Goal: Task Accomplishment & Management: Manage account settings

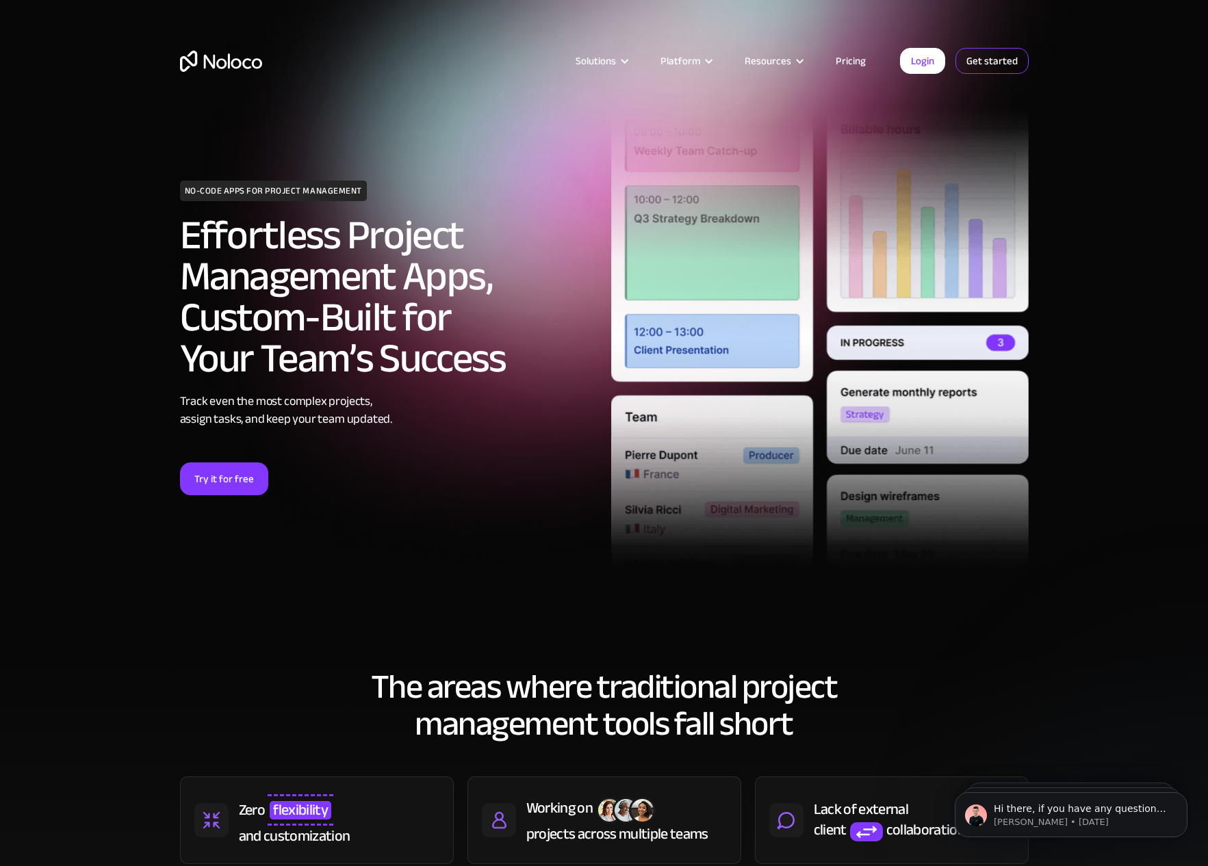
click at [986, 58] on link "Get started" at bounding box center [991, 61] width 73 height 26
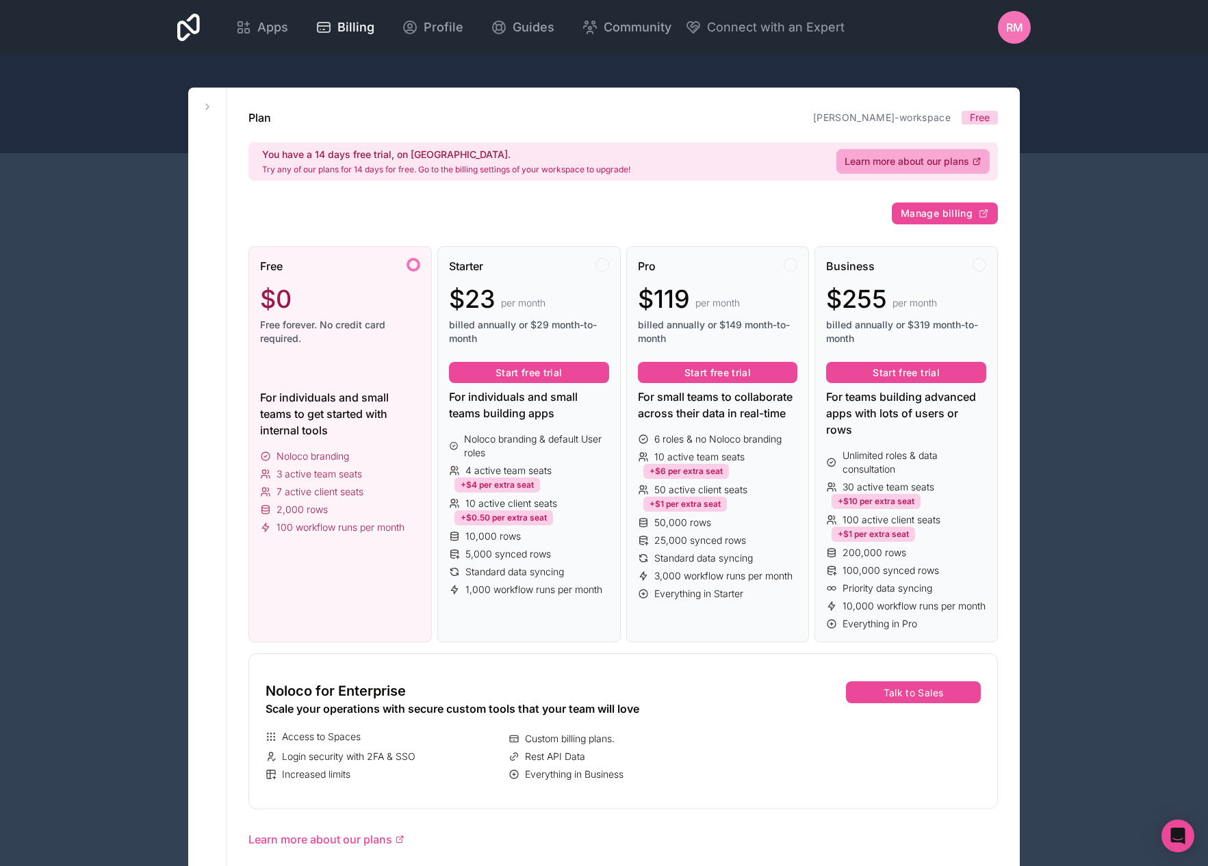
drag, startPoint x: 209, startPoint y: 102, endPoint x: 185, endPoint y: 134, distance: 40.1
click at [209, 102] on icon at bounding box center [207, 106] width 11 height 11
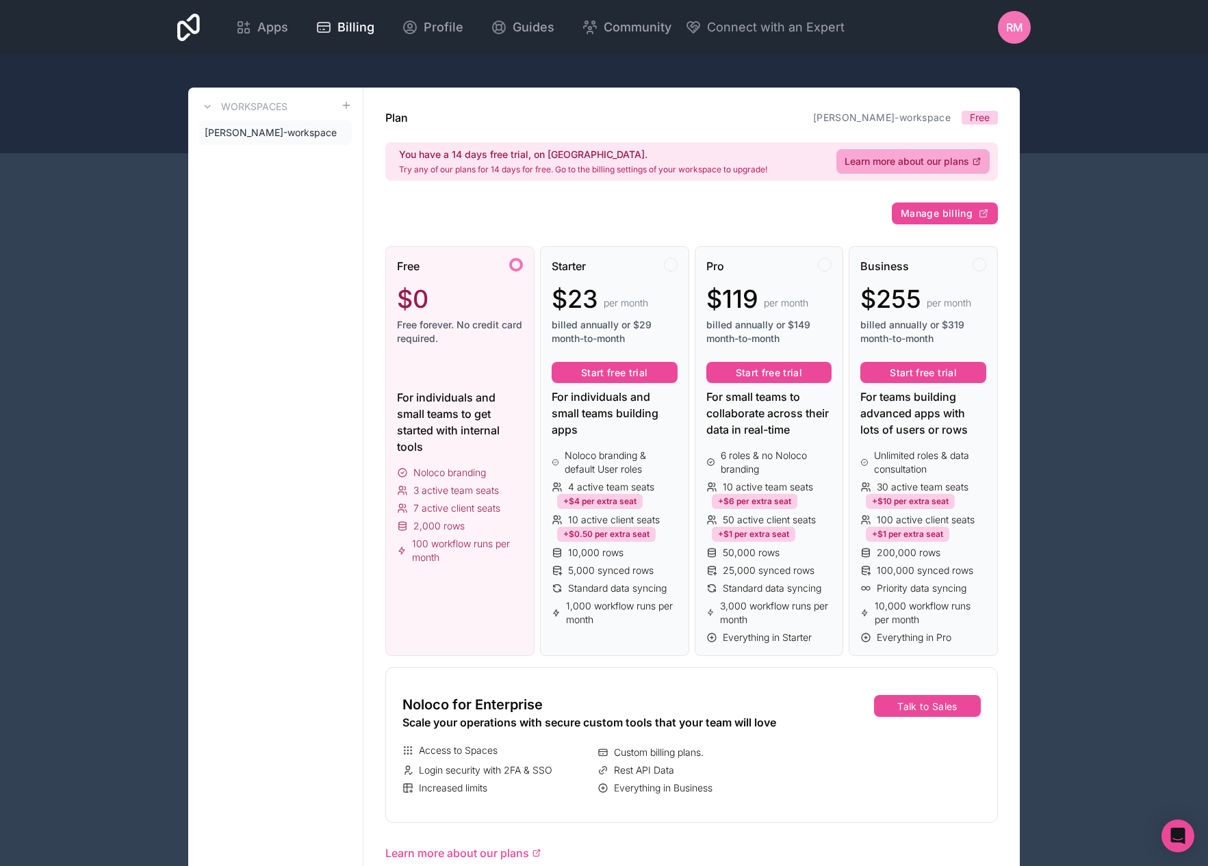
drag, startPoint x: 246, startPoint y: 130, endPoint x: 194, endPoint y: 181, distance: 72.6
click at [246, 130] on span "richard-mc-farland-workspace" at bounding box center [271, 133] width 132 height 14
click at [142, 172] on div "Apps Billing Profile Guides Community Connect with an Expert RM Billing Profile…" at bounding box center [604, 843] width 1208 height 1686
click at [352, 103] on div "Workspaces richard-mc-farland-workspace" at bounding box center [275, 870] width 175 height 1565
click at [261, 103] on h3 "Workspaces" at bounding box center [254, 107] width 66 height 14
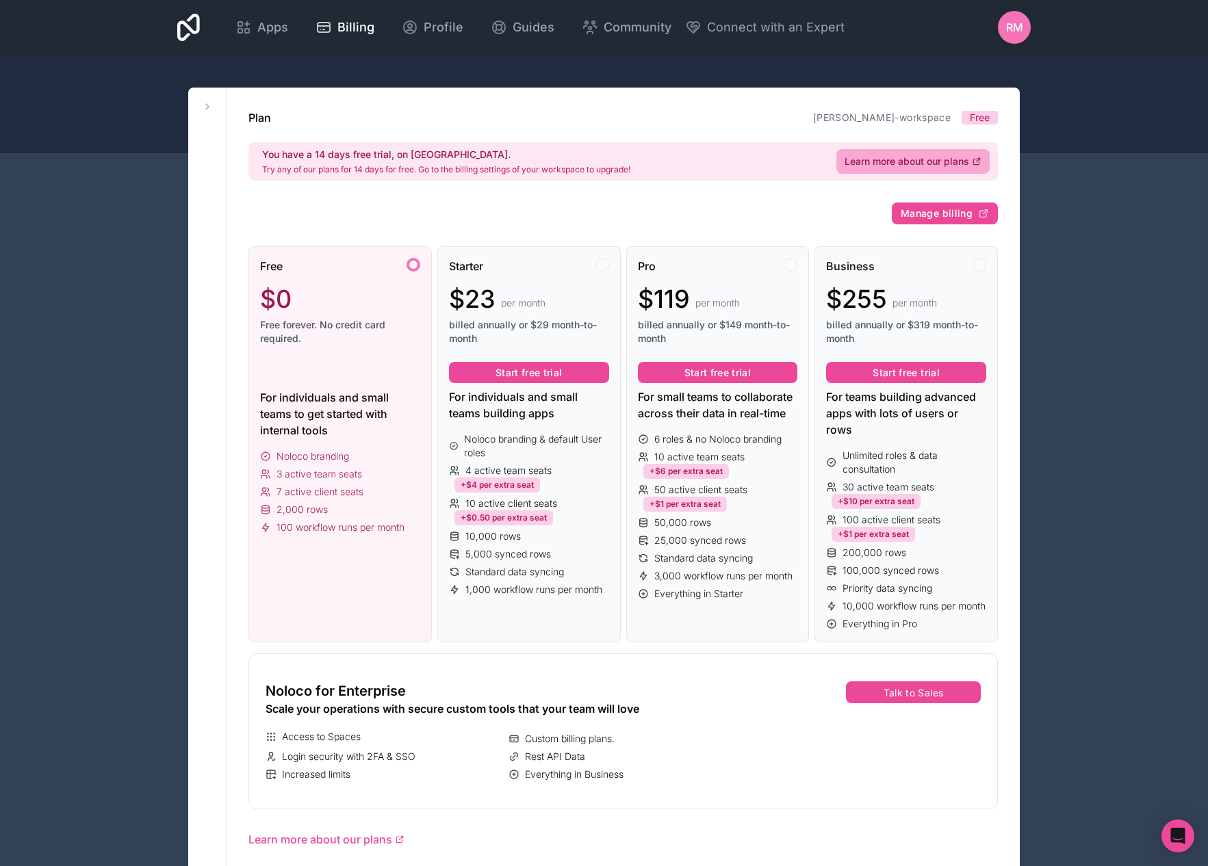
click at [1053, 147] on div at bounding box center [604, 104] width 1208 height 99
